Goal: Task Accomplishment & Management: Complete application form

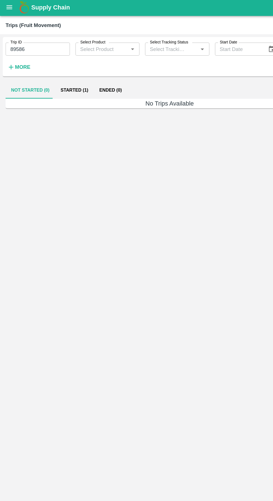
click at [32, 42] on input "89586" at bounding box center [30, 40] width 52 height 11
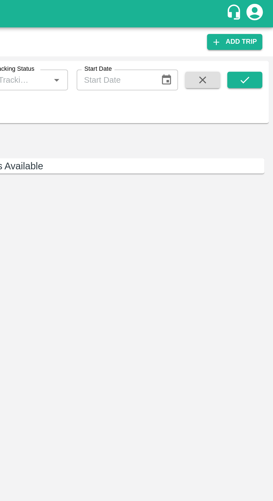
click at [256, 42] on icon "submit" at bounding box center [259, 41] width 6 height 6
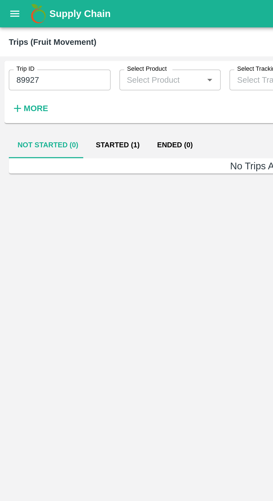
click at [35, 42] on input "89927" at bounding box center [30, 40] width 52 height 11
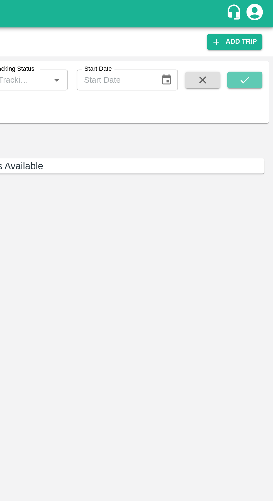
type input "89627"
click at [254, 43] on button "submit" at bounding box center [259, 41] width 18 height 8
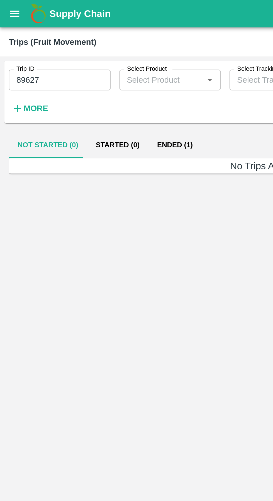
click at [84, 75] on button "Ended (1)" at bounding box center [89, 73] width 27 height 13
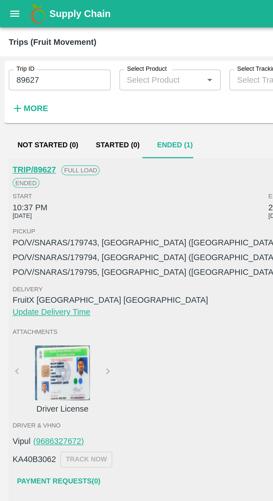
click at [30, 244] on link "Payment Requests( 0 )" at bounding box center [29, 245] width 47 height 10
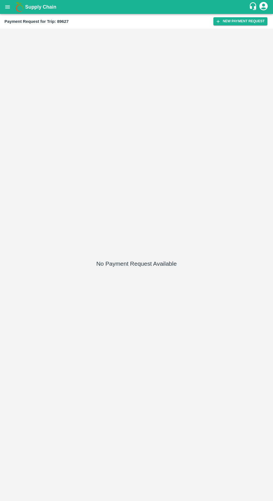
click at [235, 21] on button "New Payment Request" at bounding box center [241, 21] width 54 height 8
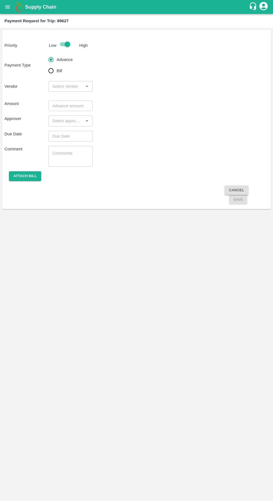
click at [50, 69] on input "Bill" at bounding box center [50, 70] width 11 height 11
radio input "true"
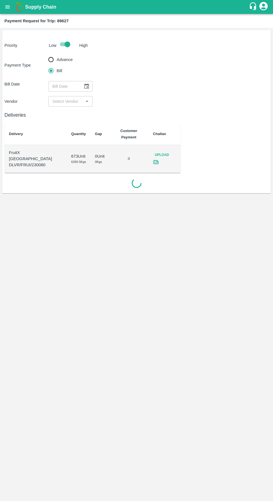
click at [86, 86] on icon "Choose date" at bounding box center [87, 86] width 6 height 6
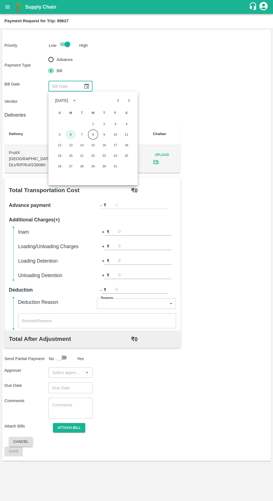
click at [71, 134] on button "6" at bounding box center [71, 135] width 10 height 10
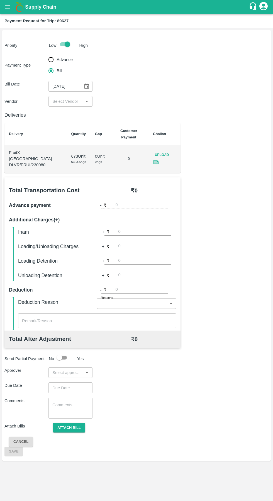
click at [86, 86] on icon "Choose date, selected date is Oct 6, 2025" at bounding box center [87, 86] width 6 height 6
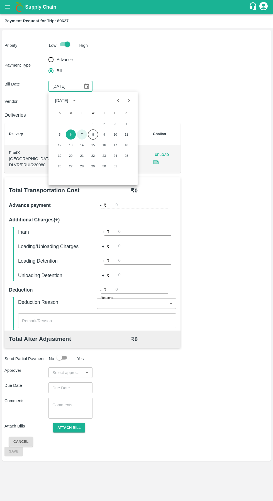
click at [82, 134] on button "7" at bounding box center [82, 135] width 10 height 10
type input "[DATE]"
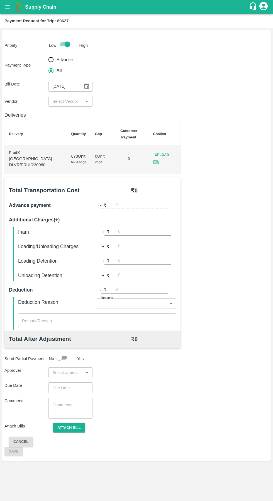
click at [68, 103] on input "input" at bounding box center [65, 101] width 31 height 7
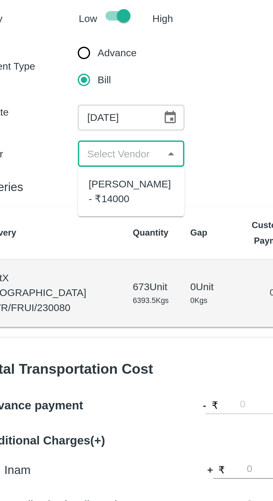
click at [60, 118] on div "[PERSON_NAME] - ₹14000" at bounding box center [70, 117] width 35 height 13
type input "[PERSON_NAME] - ₹14000"
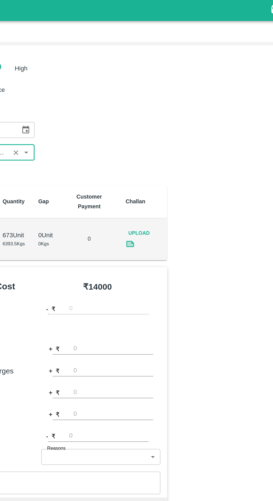
scroll to position [0, 41]
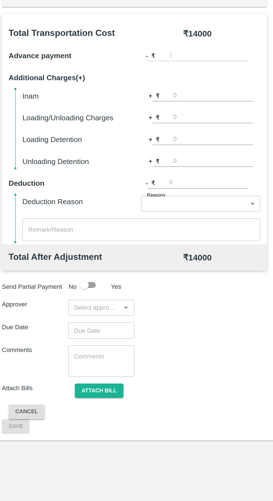
click at [74, 369] on input "input" at bounding box center [65, 372] width 31 height 7
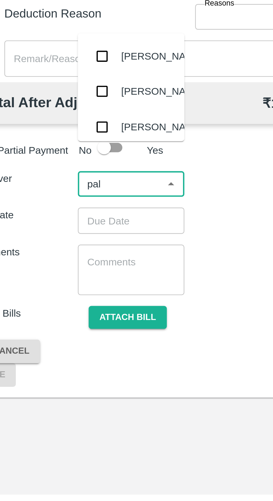
type input "palw"
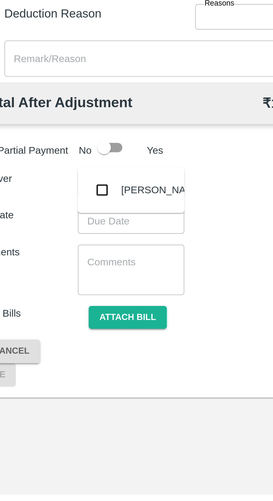
click at [64, 378] on input "checkbox" at bounding box center [58, 375] width 11 height 11
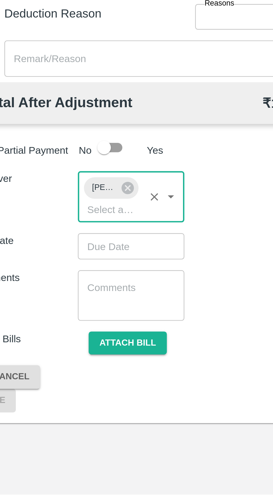
click at [59, 393] on input "Choose date" at bounding box center [69, 398] width 40 height 11
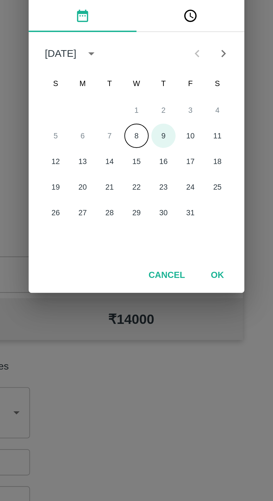
click at [148, 263] on button "9" at bounding box center [148, 264] width 10 height 10
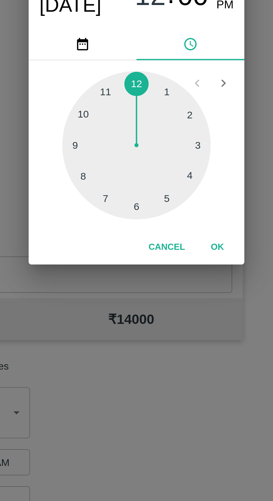
click at [116, 261] on div at bounding box center [136, 267] width 61 height 61
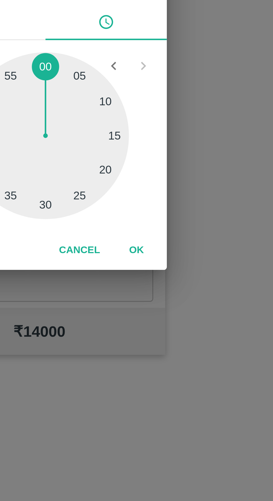
click at [152, 292] on div at bounding box center [136, 267] width 61 height 61
type input "[DATE] 10:25 AM"
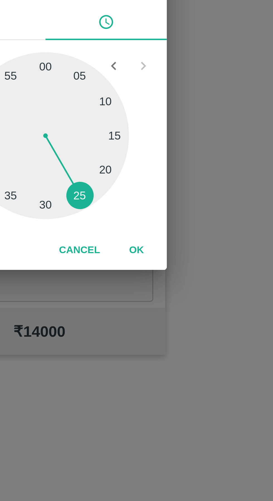
click at [171, 310] on button "OK" at bounding box center [170, 310] width 18 height 10
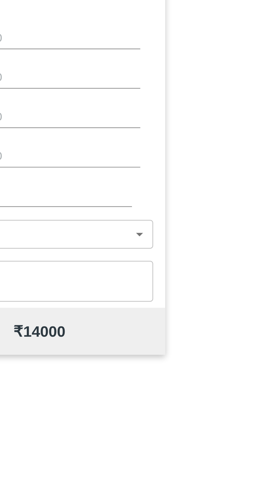
scroll to position [0, 4]
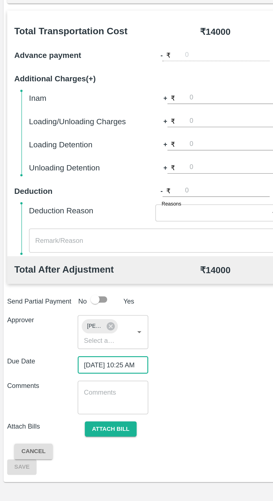
click at [74, 434] on button "Attach bill" at bounding box center [69, 439] width 32 height 10
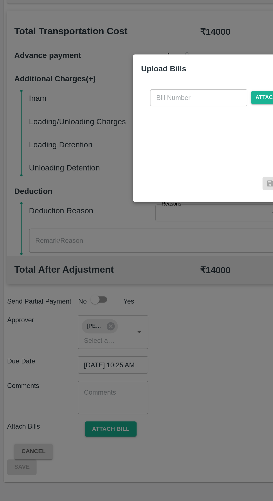
scroll to position [0, 0]
click at [101, 237] on input "text" at bounding box center [124, 232] width 61 height 11
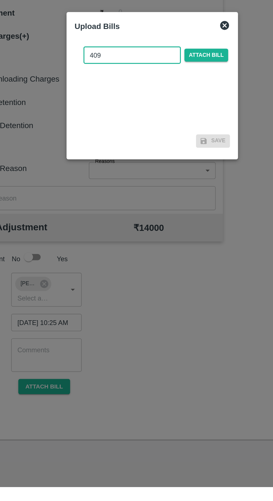
type input "409"
click at [173, 233] on span "Attach bill" at bounding box center [170, 232] width 27 height 8
click at [0, 0] on input "Attach bill" at bounding box center [0, 0] width 0 height 0
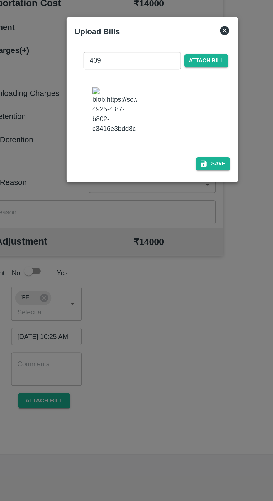
click at [179, 288] on button "Save" at bounding box center [174, 291] width 21 height 8
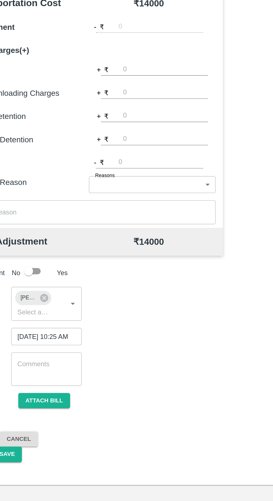
click at [181, 289] on div "Total Transportation Cost ₹ 14000 Advance payment - ₹ Additional Charges(+) Ina…" at bounding box center [136, 333] width 264 height 310
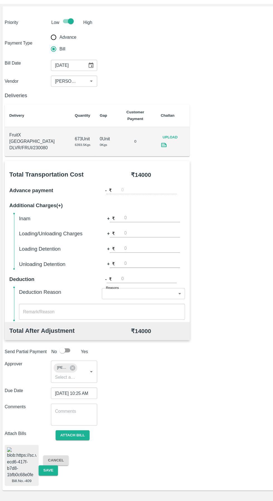
click at [46, 467] on button "Save" at bounding box center [46, 472] width 18 height 10
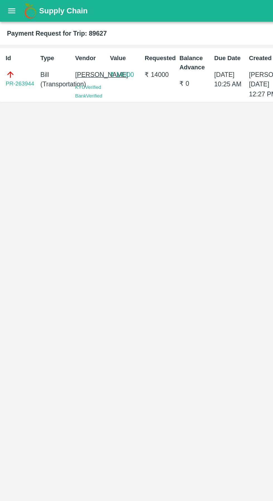
click at [8, 8] on icon "open drawer" at bounding box center [7, 6] width 5 height 3
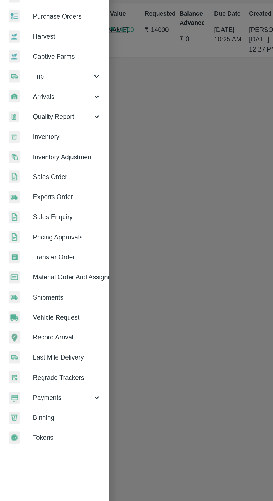
click at [51, 287] on span "Payments" at bounding box center [40, 284] width 38 height 6
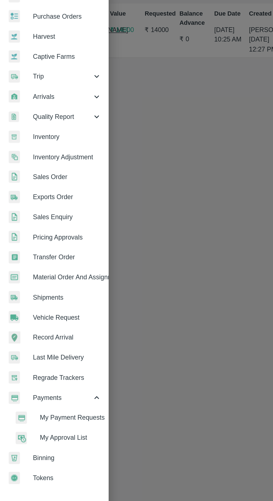
click at [54, 295] on span "My Payment Requests" at bounding box center [46, 297] width 40 height 6
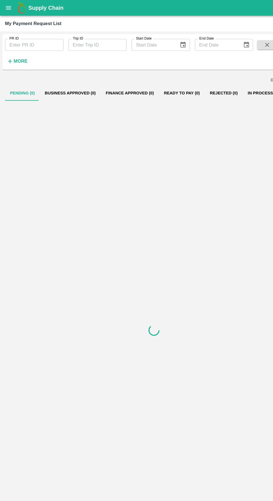
click at [58, 83] on button "Business Approved (0)" at bounding box center [62, 82] width 54 height 13
click at [193, 83] on button "Rejected (0)" at bounding box center [199, 82] width 34 height 13
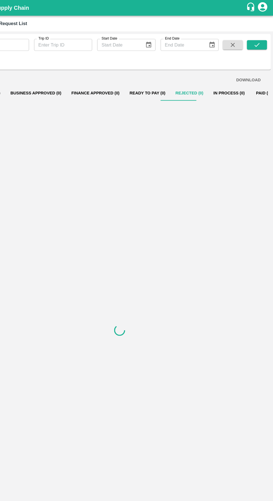
click at [152, 83] on button "Ready To Pay (0)" at bounding box center [161, 82] width 41 height 13
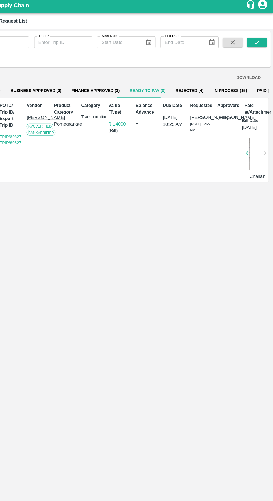
click at [58, 82] on button "Business Approved (0)" at bounding box center [62, 82] width 54 height 13
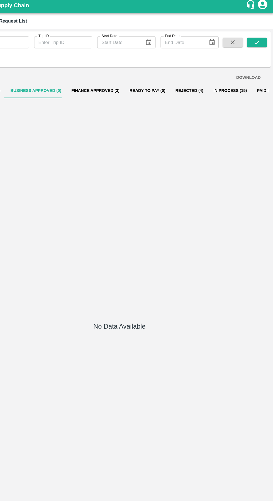
click at [145, 81] on button "Ready To Pay (0)" at bounding box center [161, 82] width 41 height 13
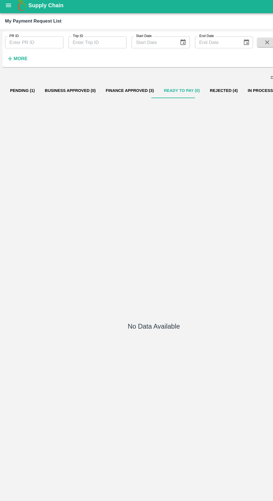
click at [105, 82] on button "Finance Approved (3)" at bounding box center [115, 82] width 52 height 13
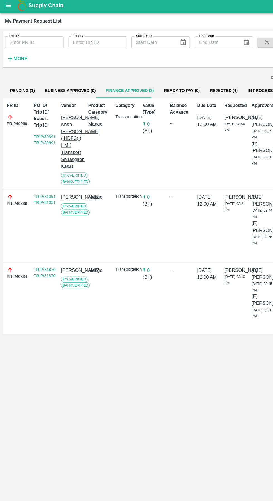
scroll to position [0, 4]
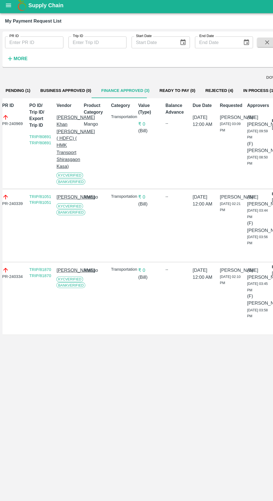
click at [220, 83] on button "In Process (15)" at bounding box center [231, 82] width 39 height 13
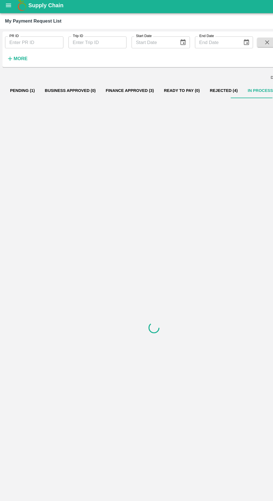
scroll to position [0, 0]
